Goal: Task Accomplishment & Management: Manage account settings

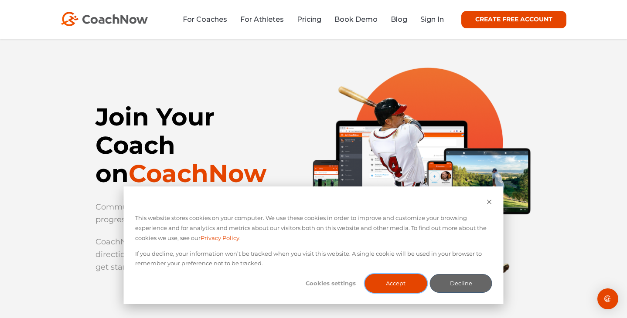
click at [415, 284] on button "Accept" at bounding box center [395, 283] width 62 height 19
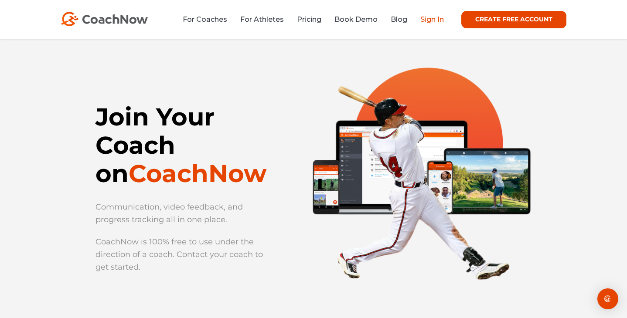
click at [431, 20] on link "Sign In" at bounding box center [432, 19] width 24 height 8
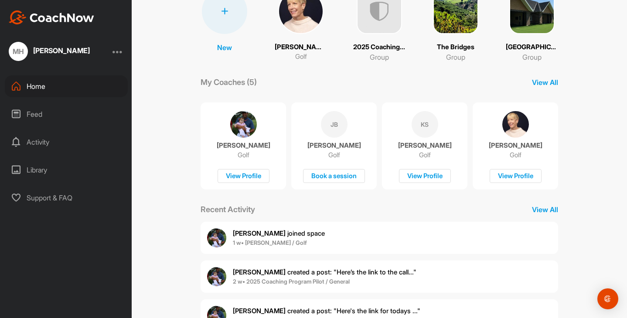
scroll to position [81, 0]
click at [120, 51] on div at bounding box center [117, 51] width 10 height 10
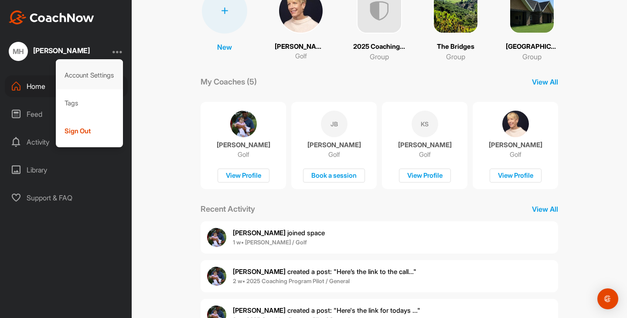
click at [100, 72] on div "Account Settings" at bounding box center [90, 75] width 68 height 28
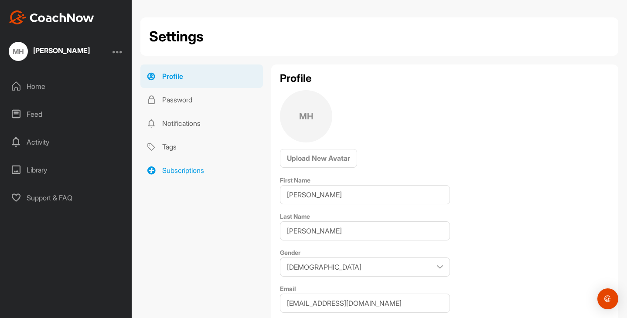
click at [177, 167] on link "Subscriptions" at bounding box center [201, 171] width 123 height 24
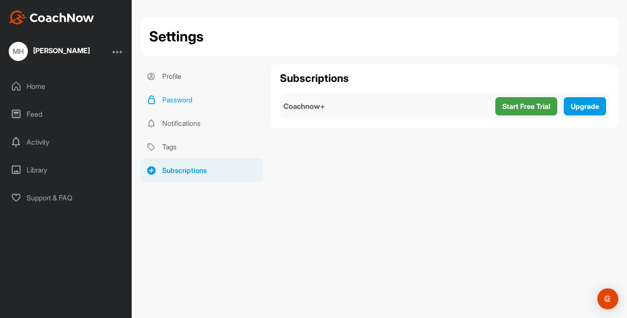
click at [164, 100] on link "Password" at bounding box center [201, 100] width 123 height 24
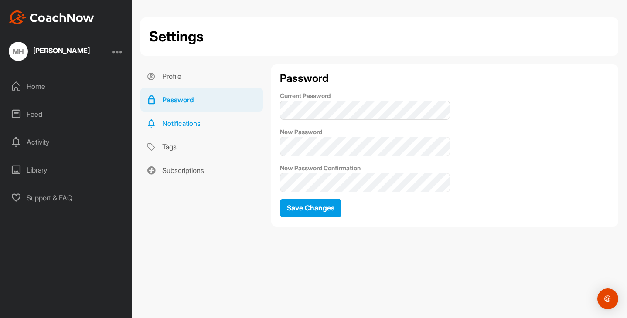
click at [174, 124] on link "Notifications" at bounding box center [201, 124] width 123 height 24
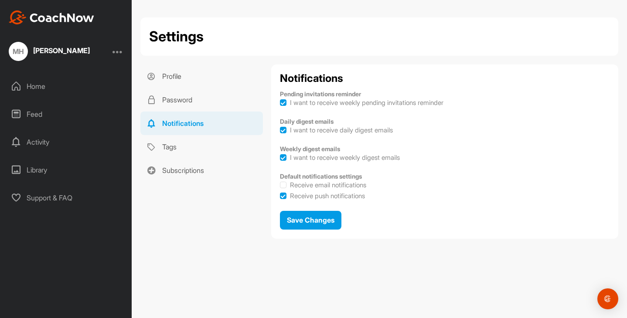
click at [115, 51] on div at bounding box center [117, 51] width 10 height 10
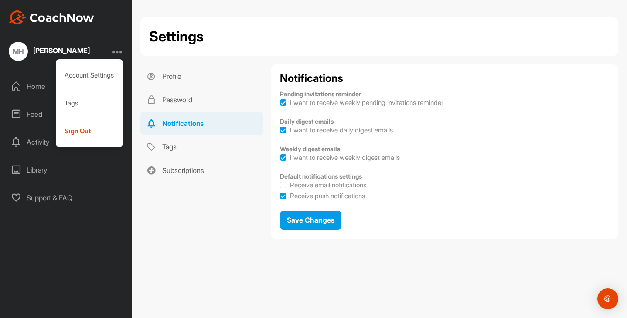
click at [114, 52] on div at bounding box center [117, 51] width 10 height 10
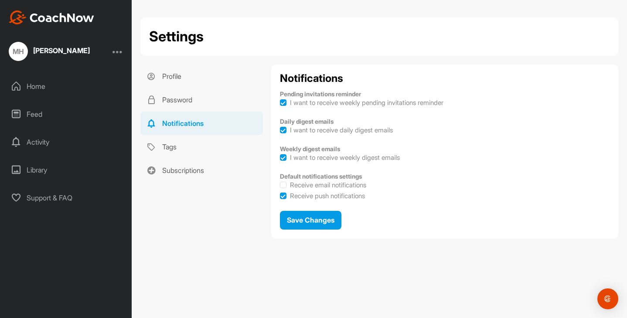
click at [59, 199] on div "Support & FAQ" at bounding box center [66, 198] width 123 height 22
click at [37, 85] on div "Home" at bounding box center [66, 86] width 123 height 22
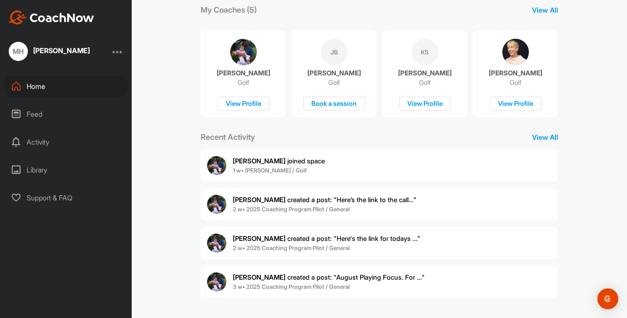
click at [52, 50] on div "[PERSON_NAME]" at bounding box center [61, 50] width 57 height 7
click at [116, 52] on div at bounding box center [117, 51] width 10 height 10
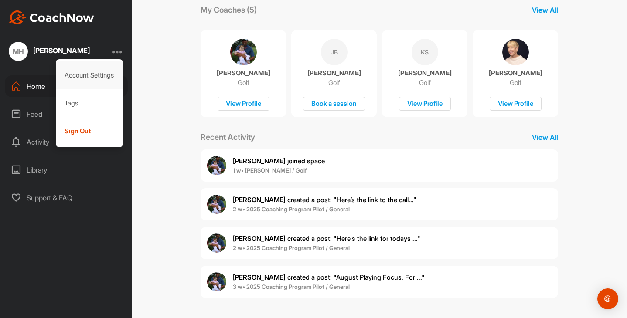
click at [105, 73] on div "Account Settings" at bounding box center [90, 75] width 68 height 28
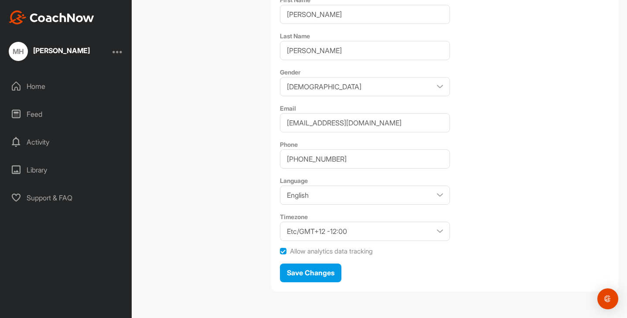
scroll to position [180, 0]
click at [119, 52] on div at bounding box center [117, 51] width 10 height 10
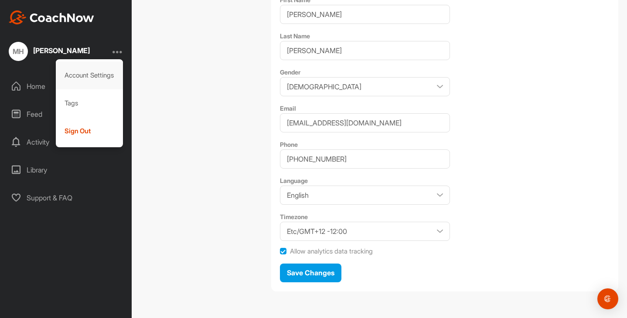
click at [79, 76] on div "Account Settings" at bounding box center [90, 75] width 68 height 28
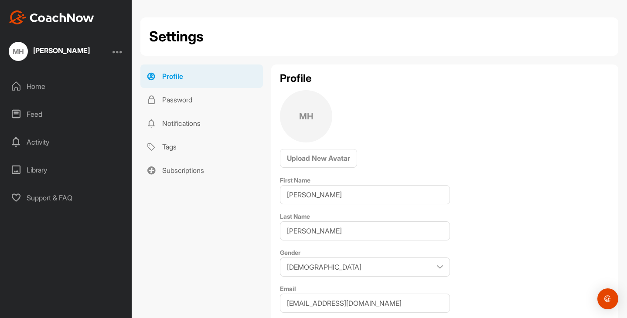
scroll to position [0, 0]
click at [184, 170] on link "Subscriptions" at bounding box center [201, 171] width 123 height 24
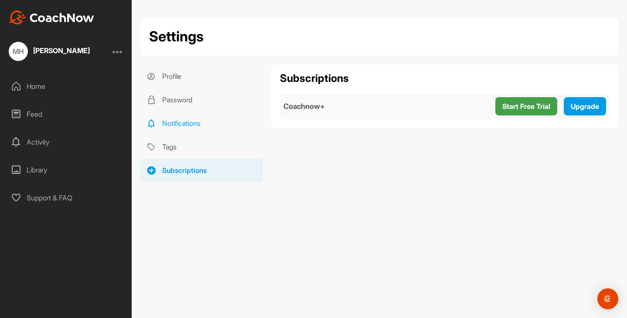
click at [194, 127] on link "Notifications" at bounding box center [201, 124] width 123 height 24
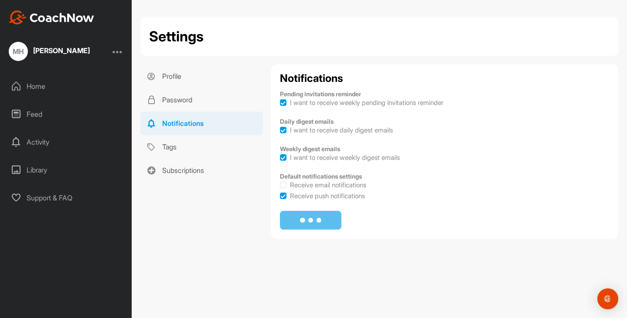
checkbox input "true"
click at [180, 99] on link "Password" at bounding box center [201, 100] width 123 height 24
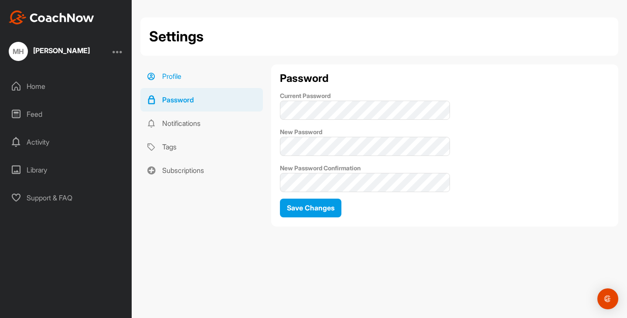
click at [170, 76] on link "Profile" at bounding box center [201, 77] width 123 height 24
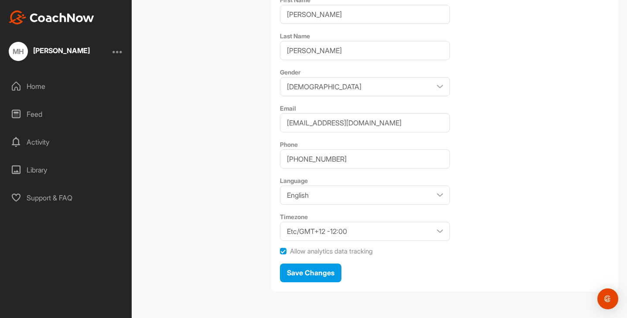
scroll to position [180, 0]
click at [607, 299] on img "Open Intercom Messenger" at bounding box center [607, 298] width 11 height 11
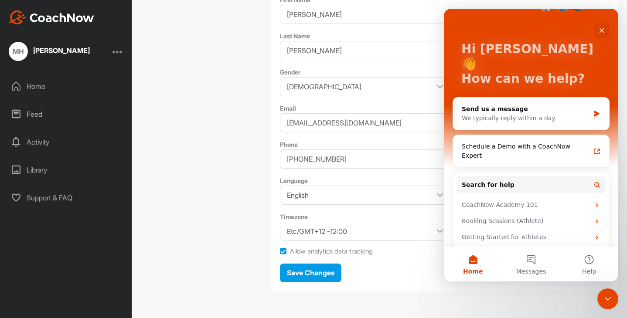
scroll to position [28, 0]
click at [40, 85] on div "Home" at bounding box center [66, 86] width 123 height 22
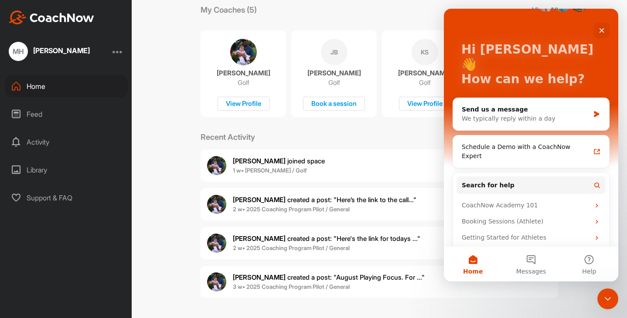
scroll to position [153, 0]
click at [598, 29] on div "Close" at bounding box center [602, 31] width 16 height 16
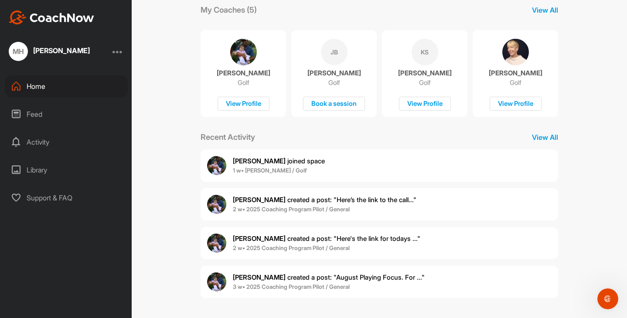
scroll to position [0, 0]
click at [549, 10] on p "View All" at bounding box center [545, 10] width 26 height 10
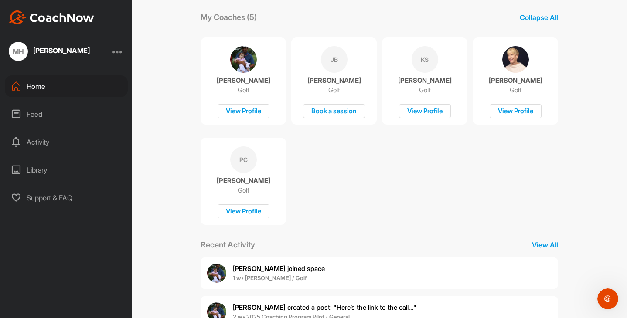
scroll to position [143, 0]
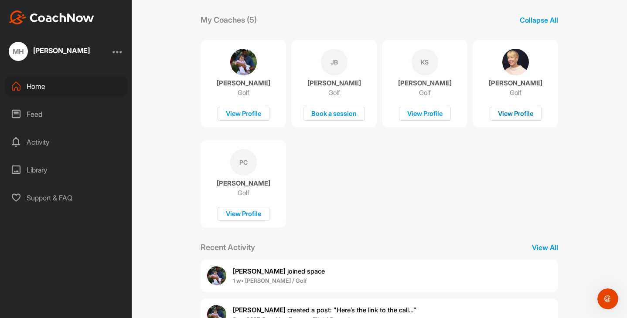
click at [513, 112] on div "View Profile" at bounding box center [516, 114] width 52 height 14
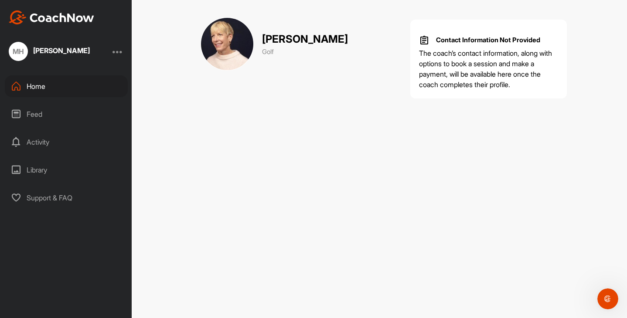
click at [294, 40] on p "[PERSON_NAME]" at bounding box center [305, 39] width 86 height 16
click at [269, 52] on p "Golf" at bounding box center [305, 52] width 86 height 10
click at [497, 69] on p "The coach’s contact information, along with options to book a session and make …" at bounding box center [488, 69] width 139 height 42
click at [50, 54] on div "[PERSON_NAME]" at bounding box center [61, 51] width 57 height 11
click at [116, 54] on div at bounding box center [117, 51] width 10 height 10
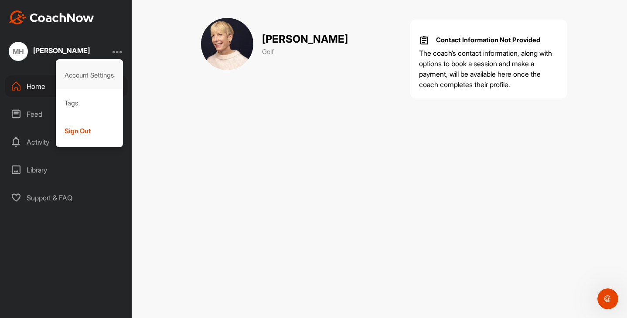
click at [78, 75] on div "Account Settings" at bounding box center [90, 75] width 68 height 28
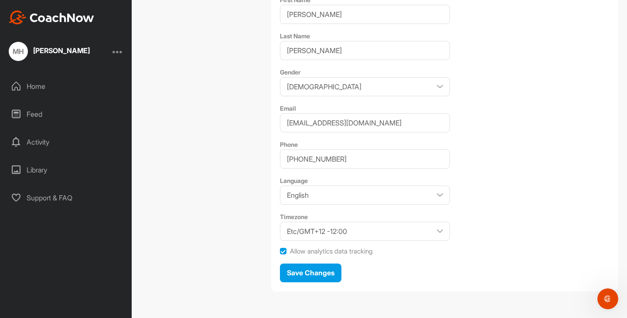
scroll to position [180, 0]
